Goal: Information Seeking & Learning: Understand process/instructions

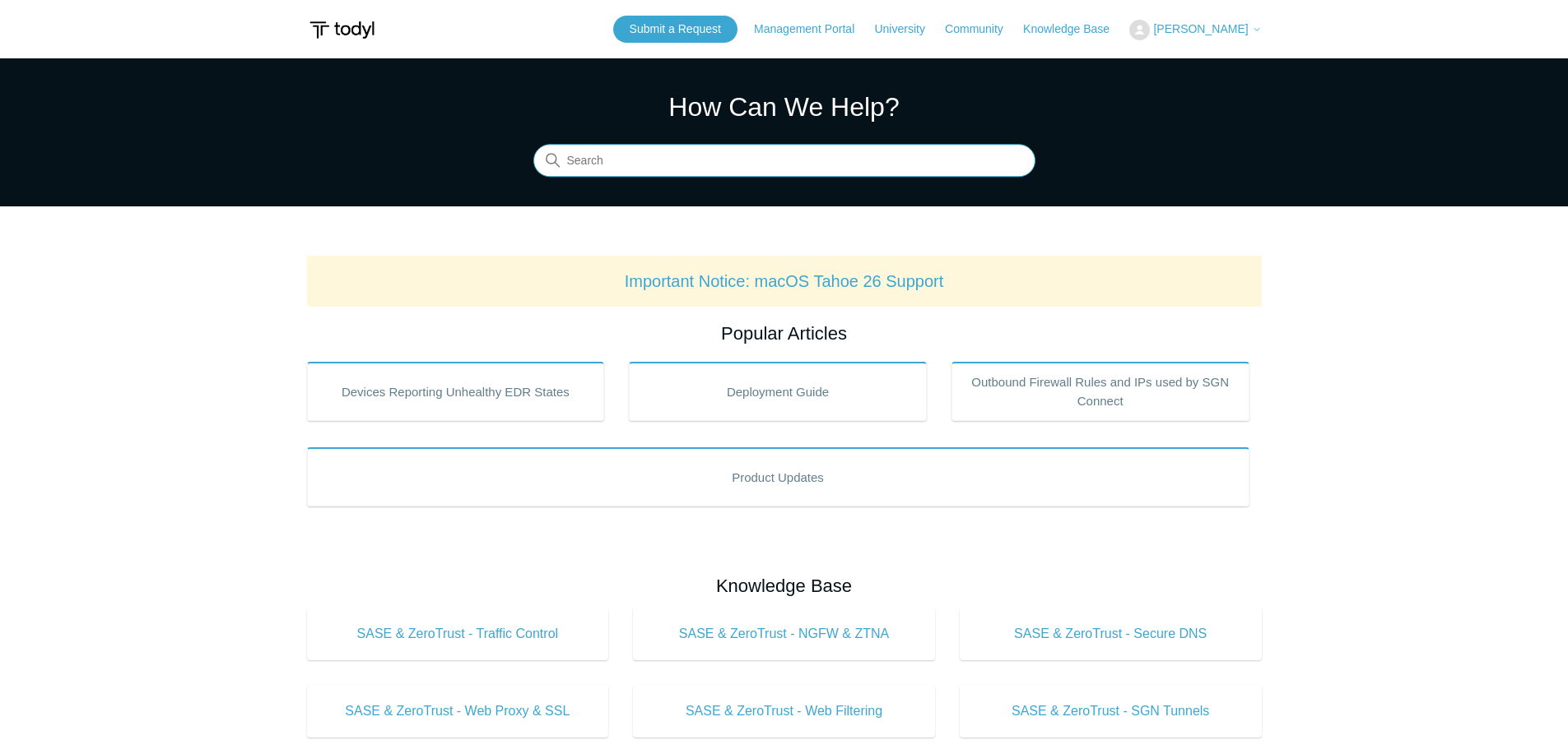
click at [716, 151] on input "Search" at bounding box center [784, 160] width 502 height 33
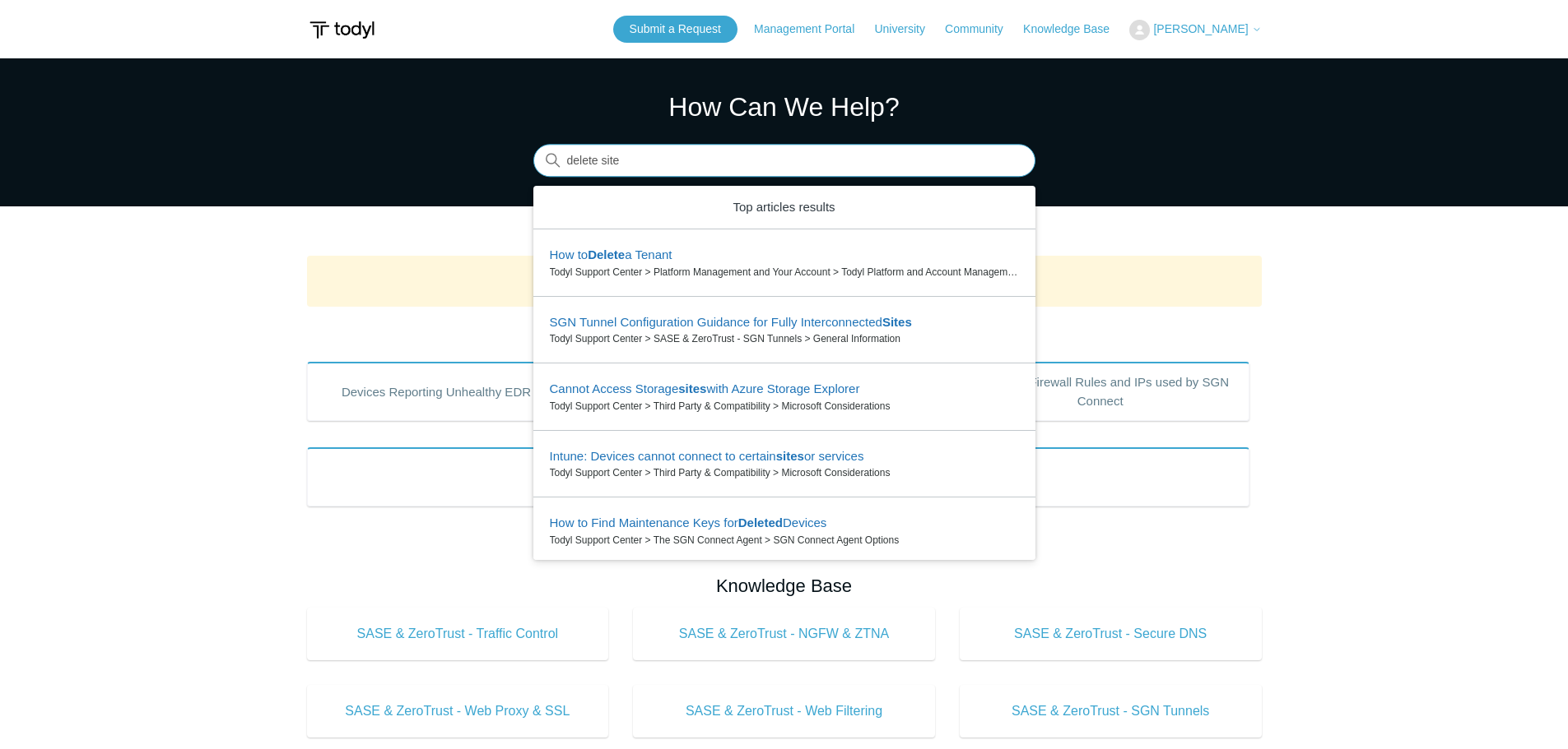
type input "delete site"
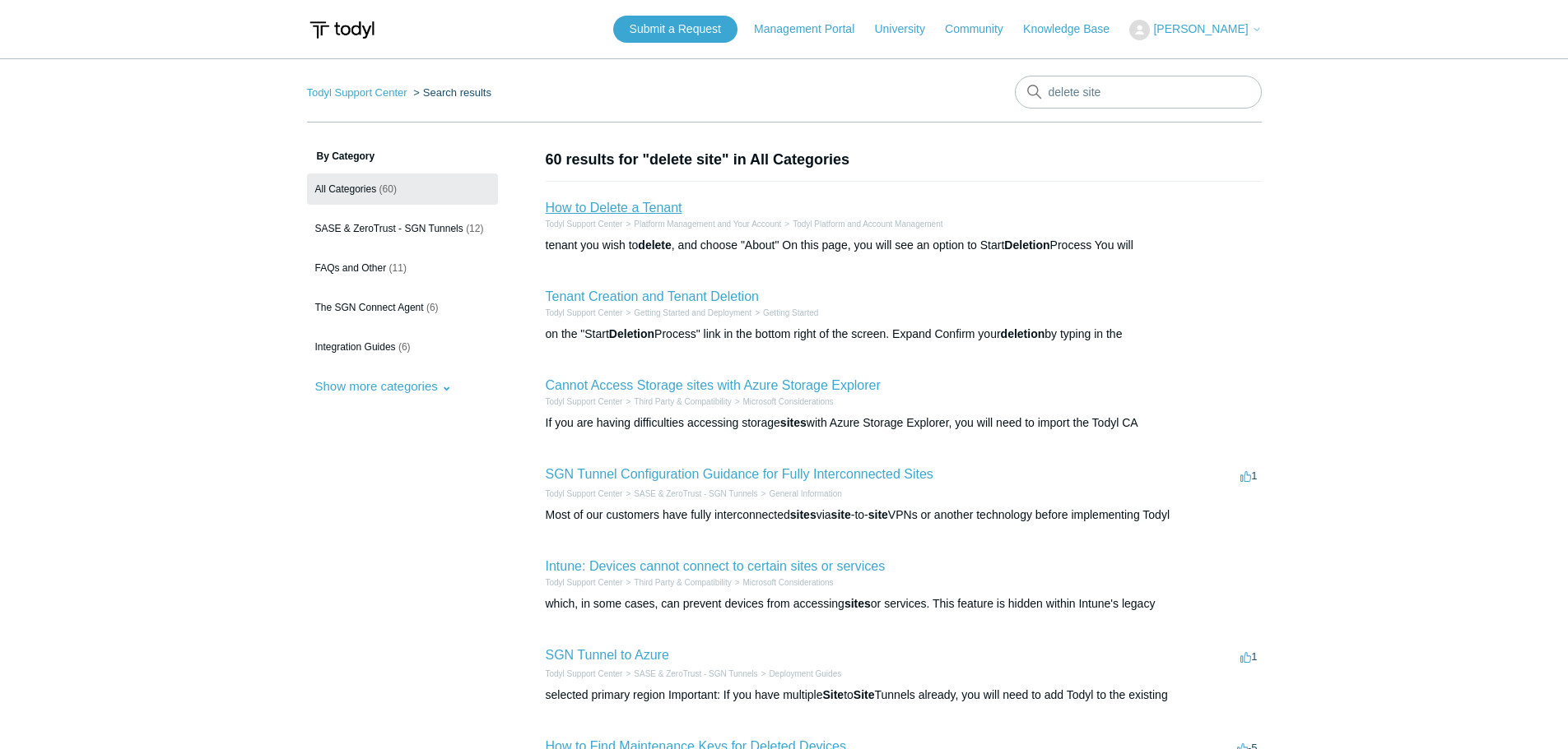
click at [647, 208] on link "How to Delete a Tenant" at bounding box center [614, 207] width 137 height 14
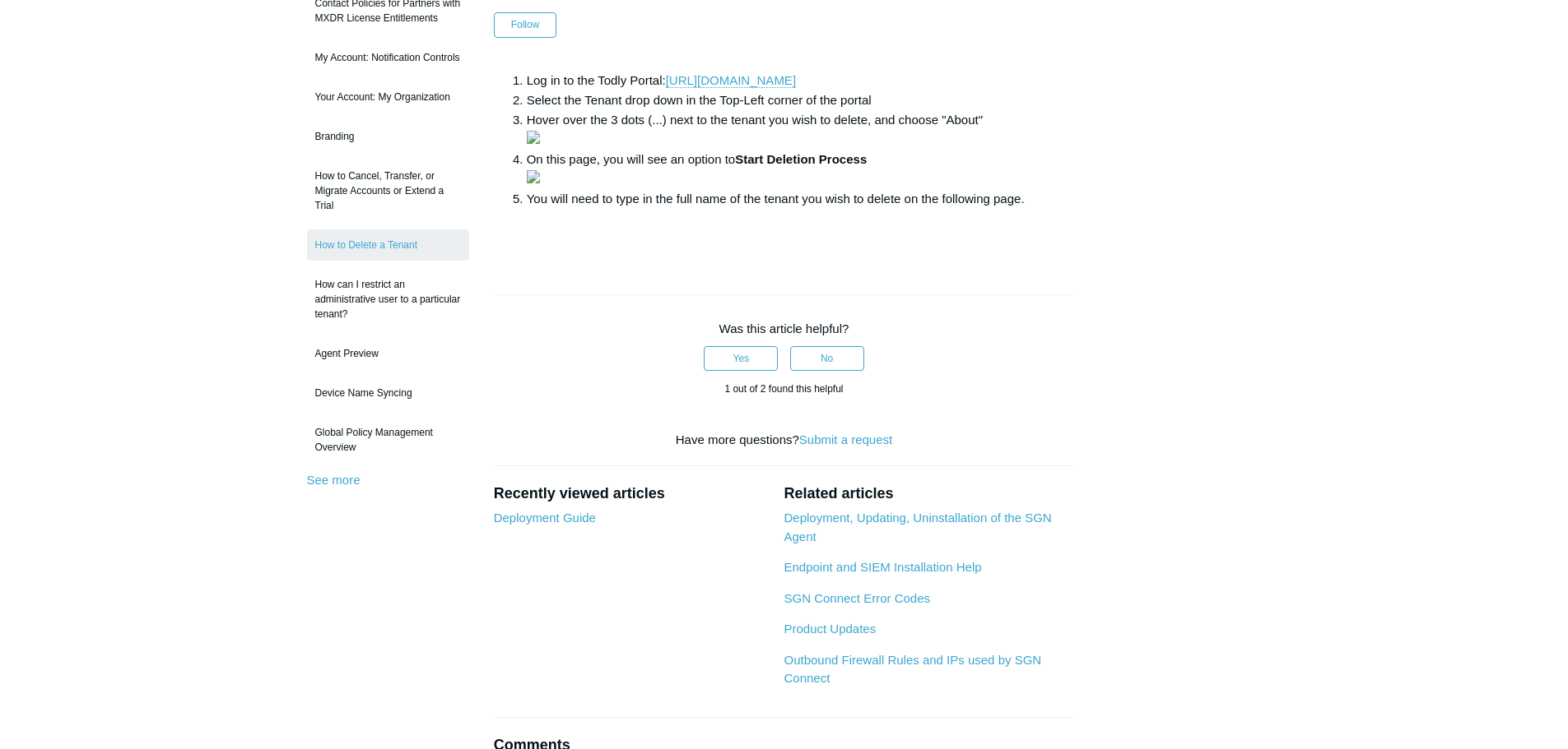
scroll to position [247, 0]
